Goal: Information Seeking & Learning: Learn about a topic

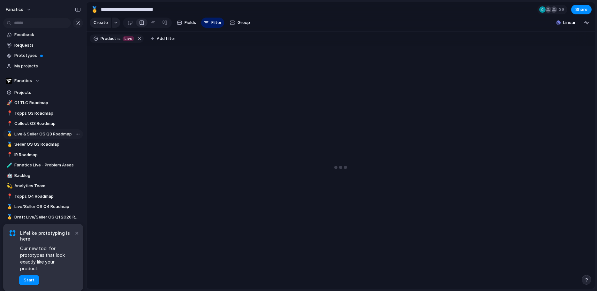
click at [49, 135] on span "Live & Seller OS Q3 Roadmap" at bounding box center [47, 134] width 66 height 6
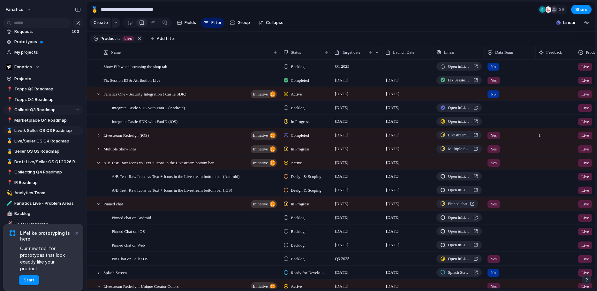
click at [33, 110] on span "Collect Q3 Roadmap" at bounding box center [47, 110] width 66 height 6
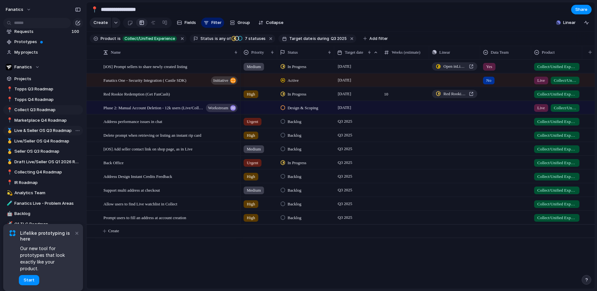
click at [44, 133] on span "Live & Seller OS Q3 Roadmap" at bounding box center [47, 130] width 66 height 6
type input "**********"
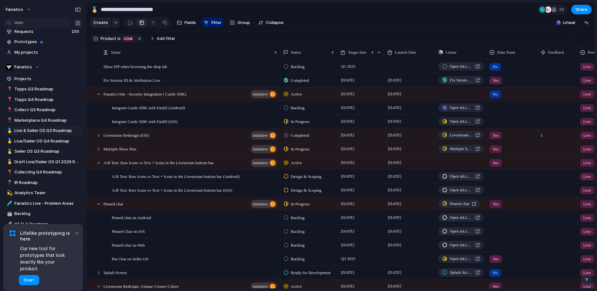
click at [297, 108] on span "Backlog" at bounding box center [298, 108] width 14 height 6
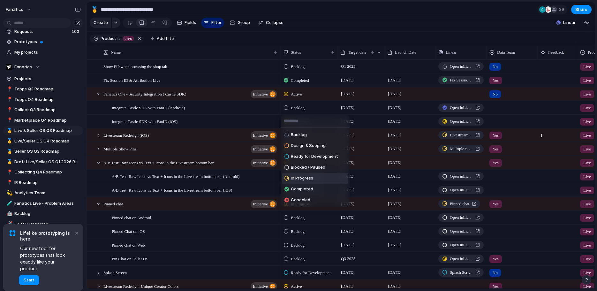
click at [307, 180] on span "In Progress" at bounding box center [302, 178] width 22 height 6
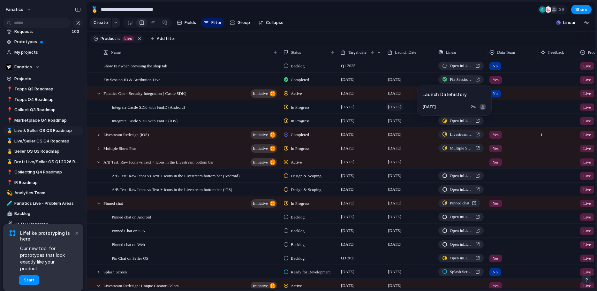
click at [395, 109] on span "[DATE]" at bounding box center [394, 107] width 17 height 8
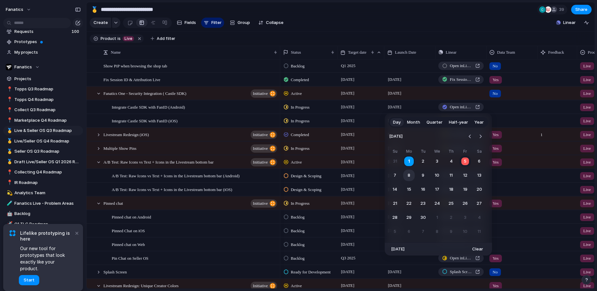
click at [412, 176] on button "8" at bounding box center [408, 175] width 11 height 11
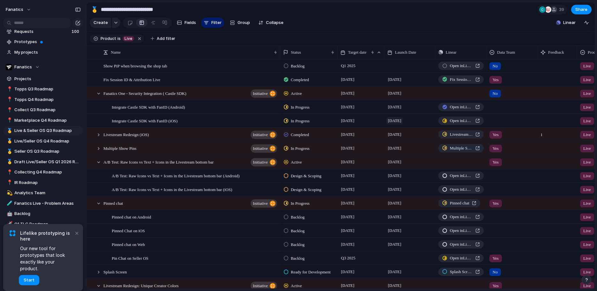
click at [396, 118] on span "[DATE]" at bounding box center [394, 121] width 17 height 8
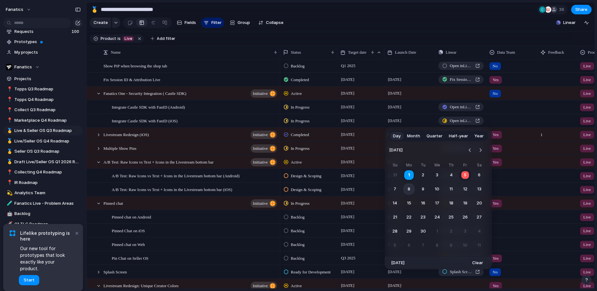
click at [409, 187] on button "8" at bounding box center [408, 188] width 11 height 11
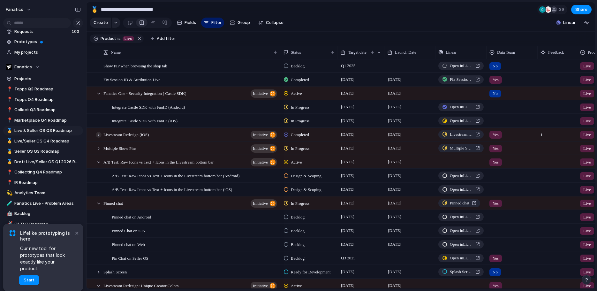
click at [100, 135] on div at bounding box center [99, 135] width 6 height 6
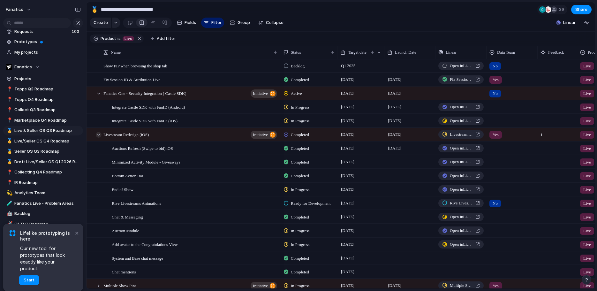
click at [101, 135] on div at bounding box center [99, 135] width 6 height 6
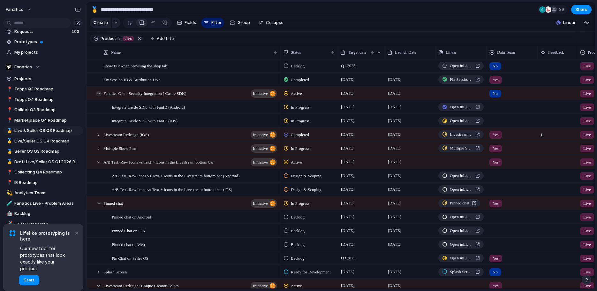
click at [98, 94] on div at bounding box center [99, 94] width 6 height 6
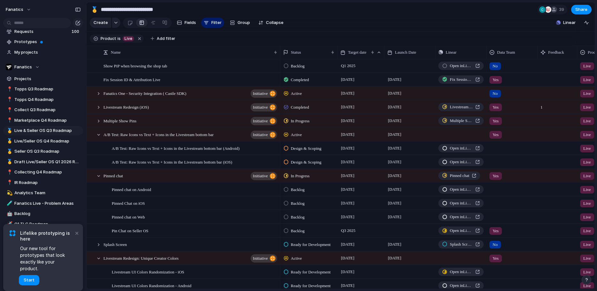
click at [319, 148] on span "Design & Scoping" at bounding box center [306, 148] width 31 height 6
click at [319, 148] on div "Backlog Design & Scoping Ready for Development Blocked / Paused In Progress Com…" at bounding box center [298, 145] width 597 height 291
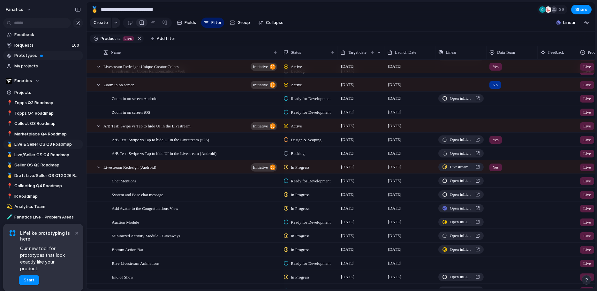
click at [37, 54] on span "Prototypes" at bounding box center [47, 55] width 66 height 6
